Goal: Task Accomplishment & Management: Manage account settings

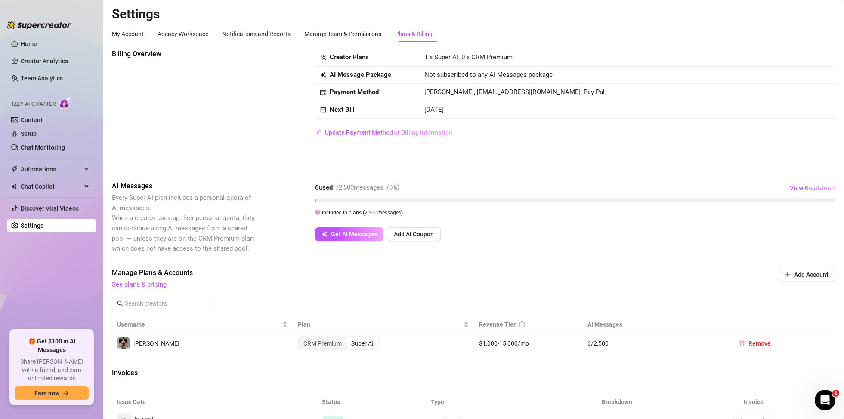
click at [604, 170] on div "Billing Overview Creator Plans 1 x Super AI, 0 x CRM Premium AI Message Package…" at bounding box center [473, 317] width 723 height 536
click at [33, 120] on link "Content" at bounding box center [32, 120] width 22 height 7
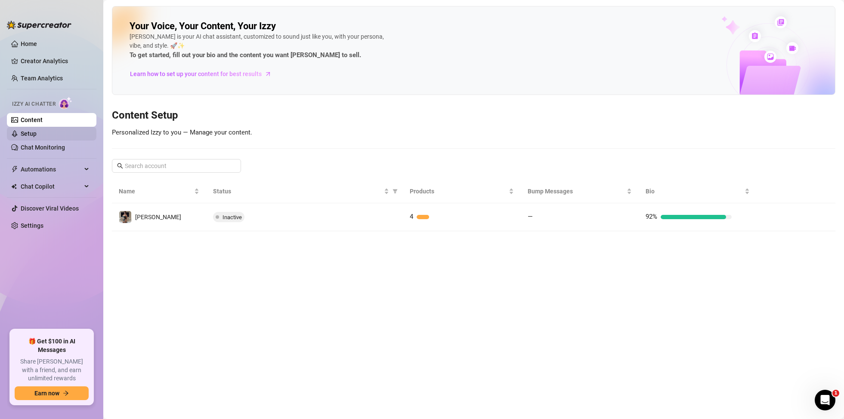
click at [37, 135] on link "Setup" at bounding box center [29, 133] width 16 height 7
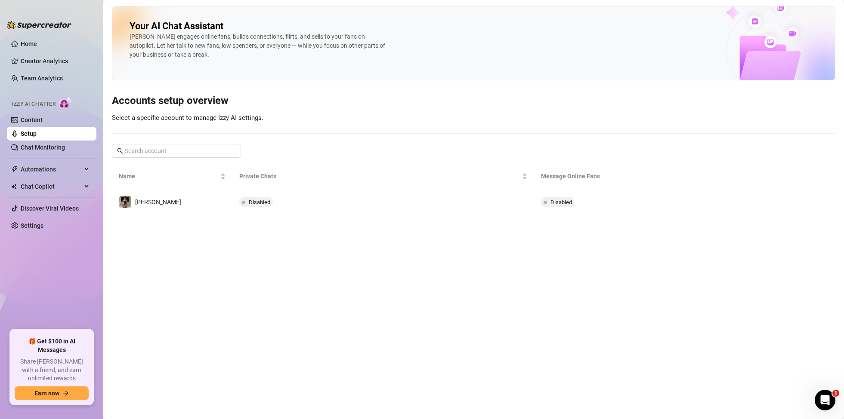
click at [189, 198] on td "[PERSON_NAME]" at bounding box center [172, 202] width 120 height 28
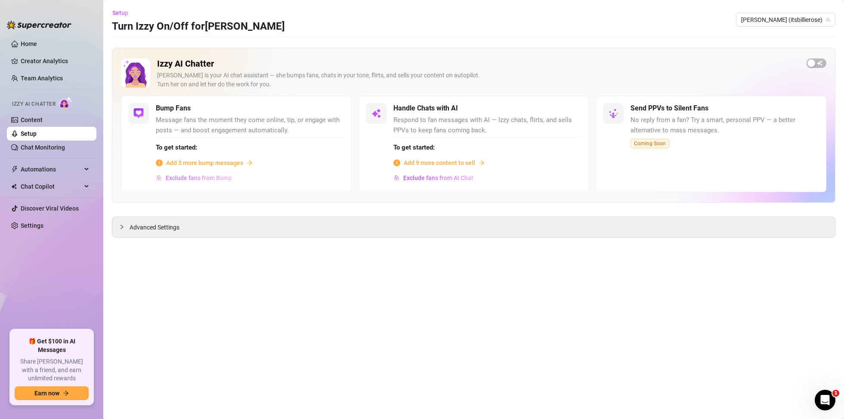
click at [192, 181] on span "Exclude fans from Bump" at bounding box center [199, 178] width 66 height 7
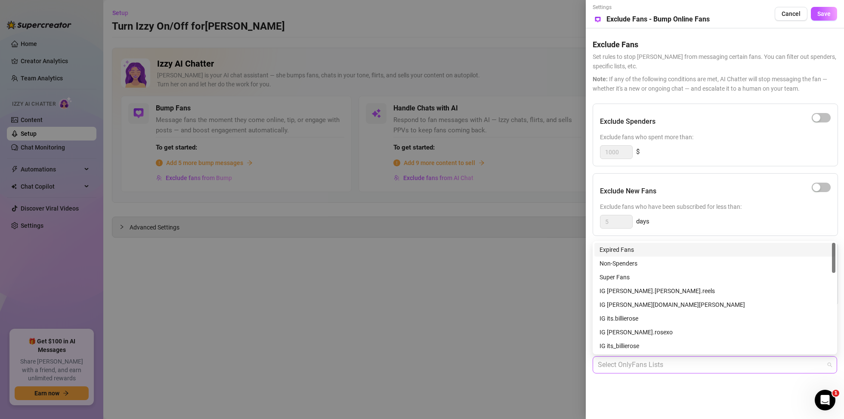
click at [755, 373] on div "Select OnlyFans Lists" at bounding box center [714, 365] width 244 height 17
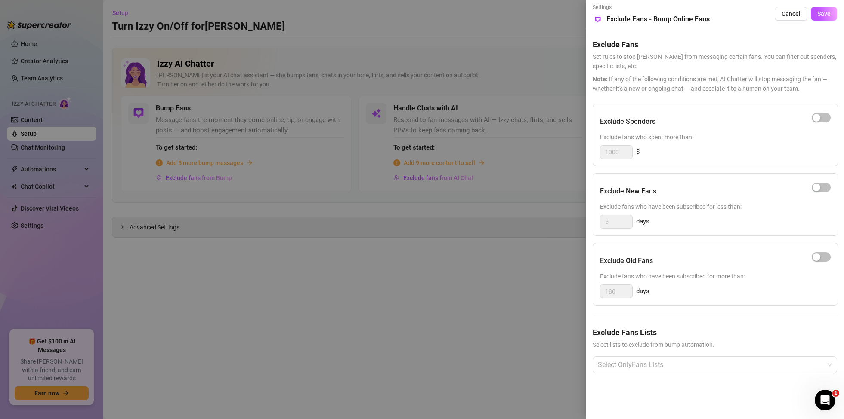
click at [725, 407] on div "Settings Preview Exclude Fans - Bump Online Fans Cancel Save Exclude Fans Set r…" at bounding box center [715, 209] width 258 height 419
click at [564, 302] on div at bounding box center [422, 209] width 844 height 419
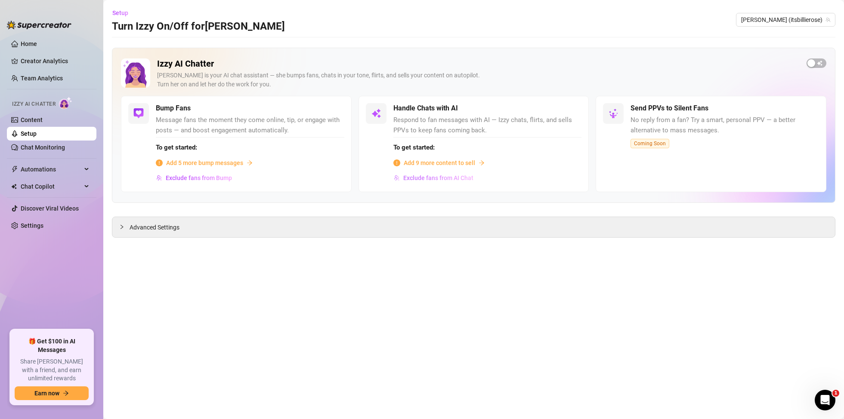
click at [449, 180] on span "Exclude fans from AI Chat" at bounding box center [438, 178] width 70 height 7
